Goal: Task Accomplishment & Management: Manage account settings

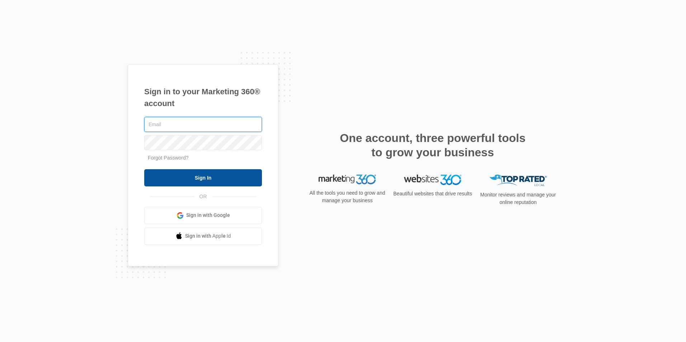
type input "[PERSON_NAME][EMAIL_ADDRESS][DOMAIN_NAME]"
click at [206, 182] on input "Sign In" at bounding box center [203, 177] width 118 height 17
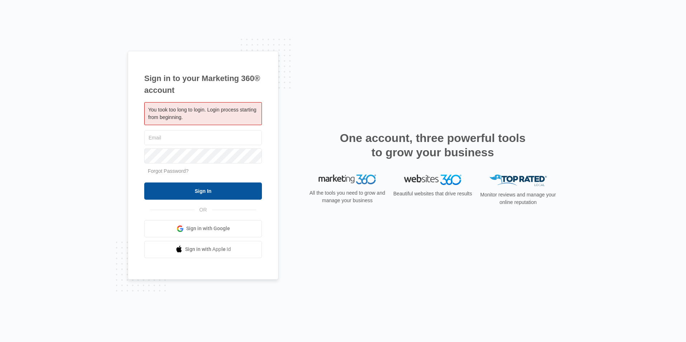
type input "[PERSON_NAME][EMAIL_ADDRESS][DOMAIN_NAME]"
click at [198, 192] on input "Sign In" at bounding box center [203, 191] width 118 height 17
